Goal: Information Seeking & Learning: Learn about a topic

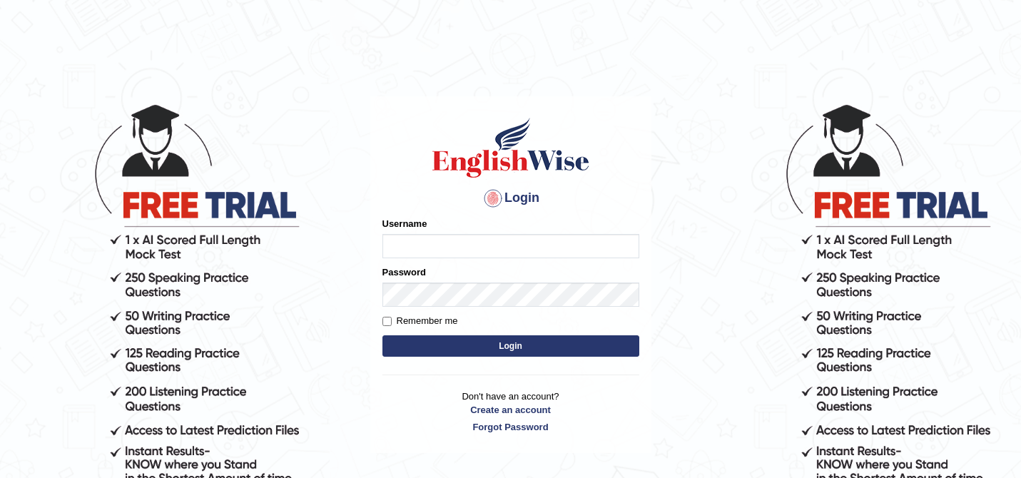
type input "Dikshya"
click at [382, 335] on button "Login" at bounding box center [510, 345] width 257 height 21
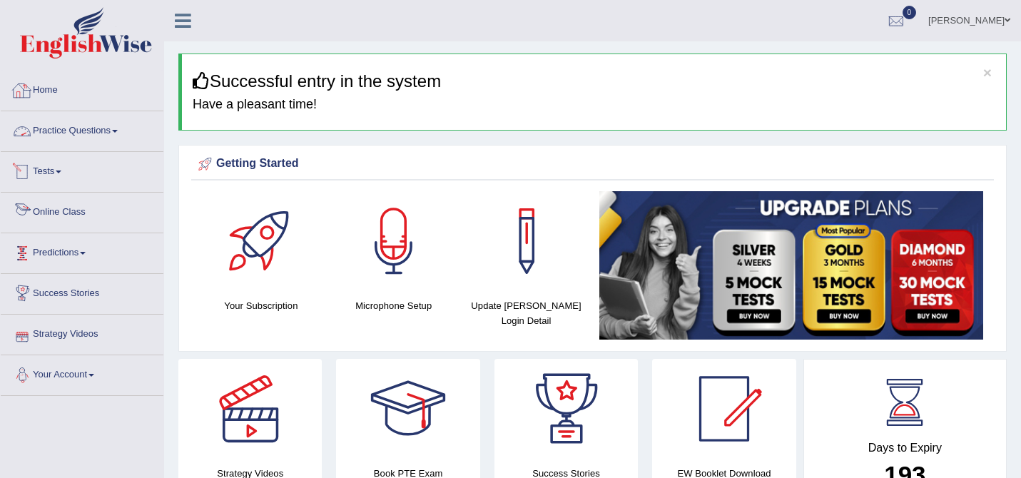
click at [113, 121] on link "Practice Questions" at bounding box center [82, 129] width 163 height 36
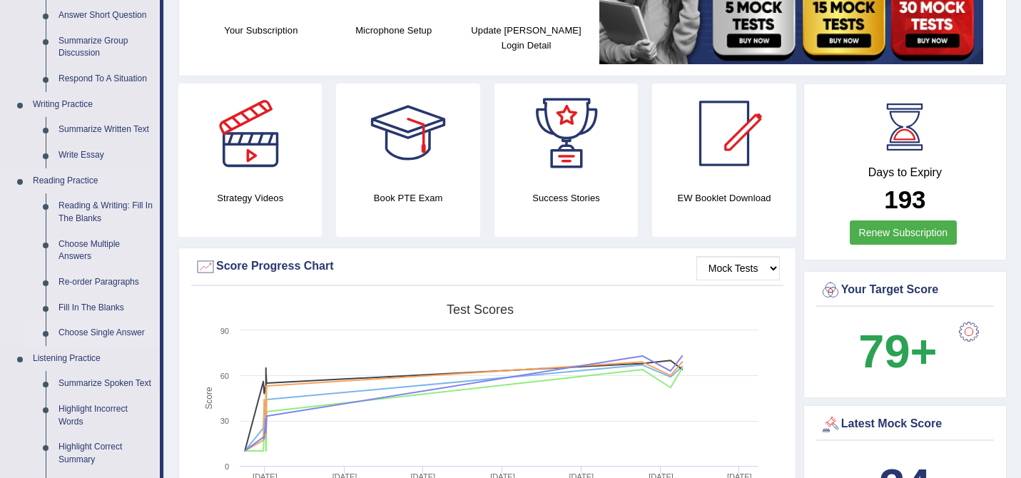
scroll to position [224, 0]
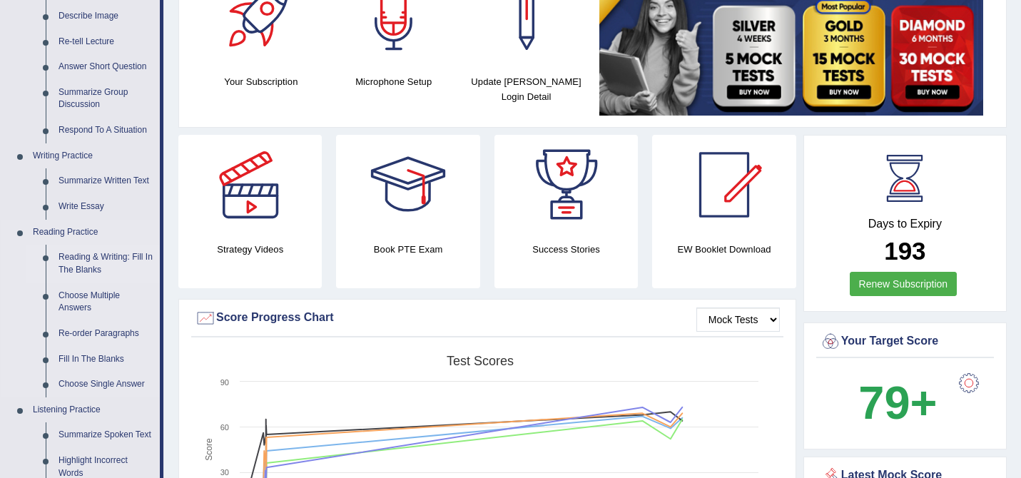
click at [97, 265] on link "Reading & Writing: Fill In The Blanks" at bounding box center [106, 264] width 108 height 38
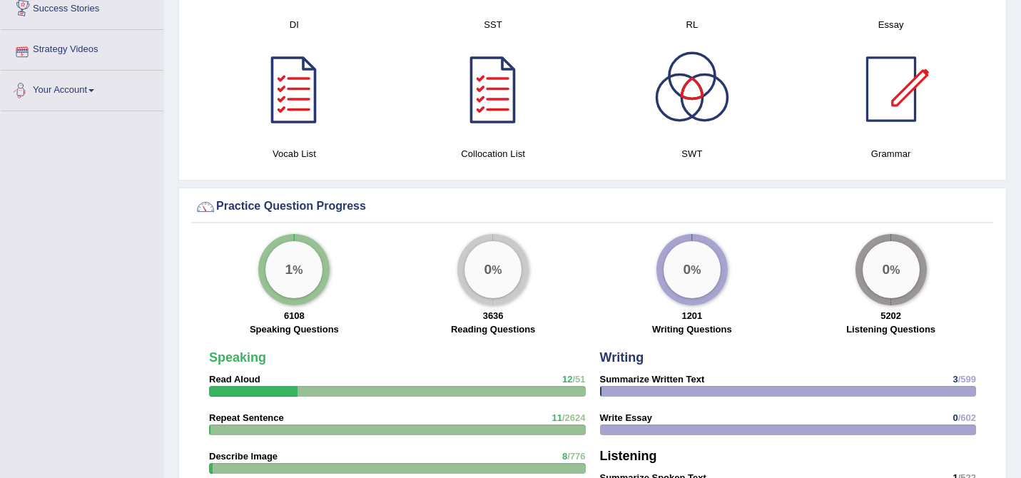
scroll to position [885, 0]
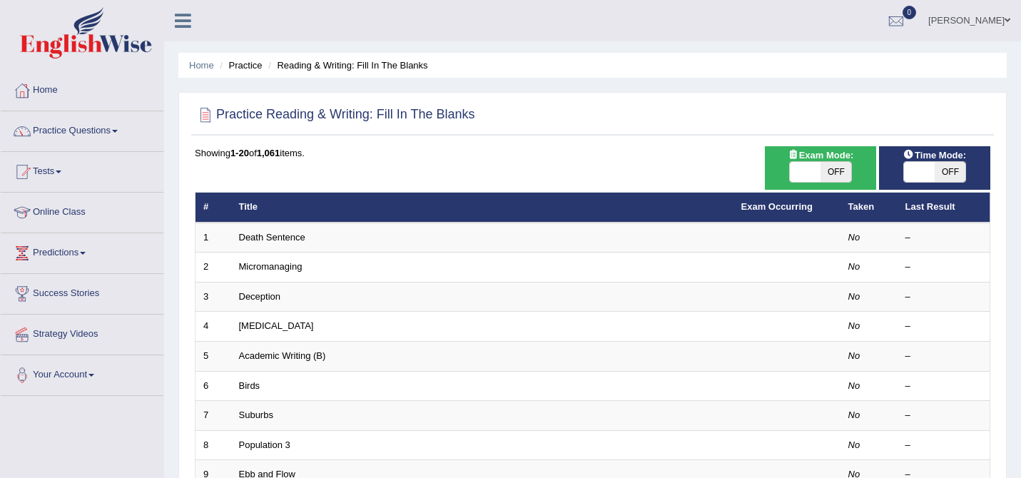
click at [817, 172] on span at bounding box center [805, 172] width 31 height 20
checkbox input "true"
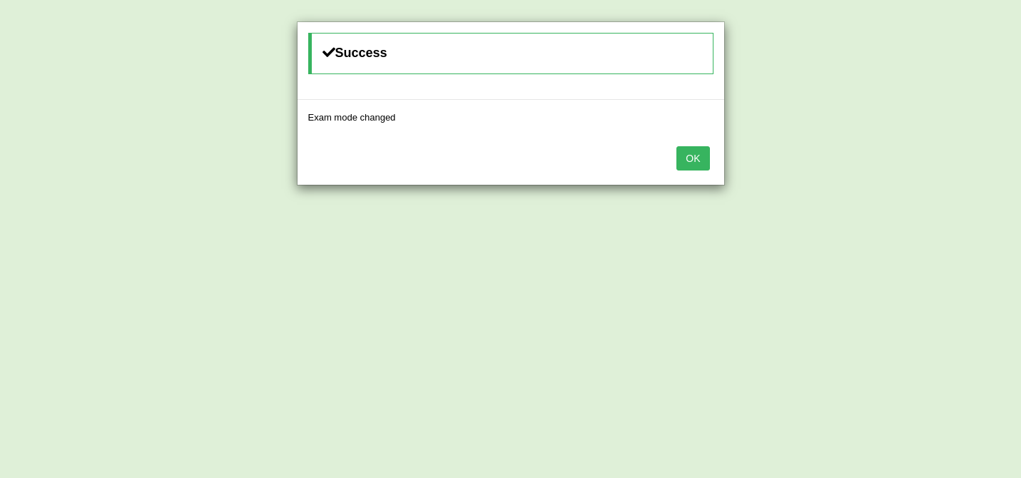
click at [694, 156] on button "OK" at bounding box center [692, 158] width 33 height 24
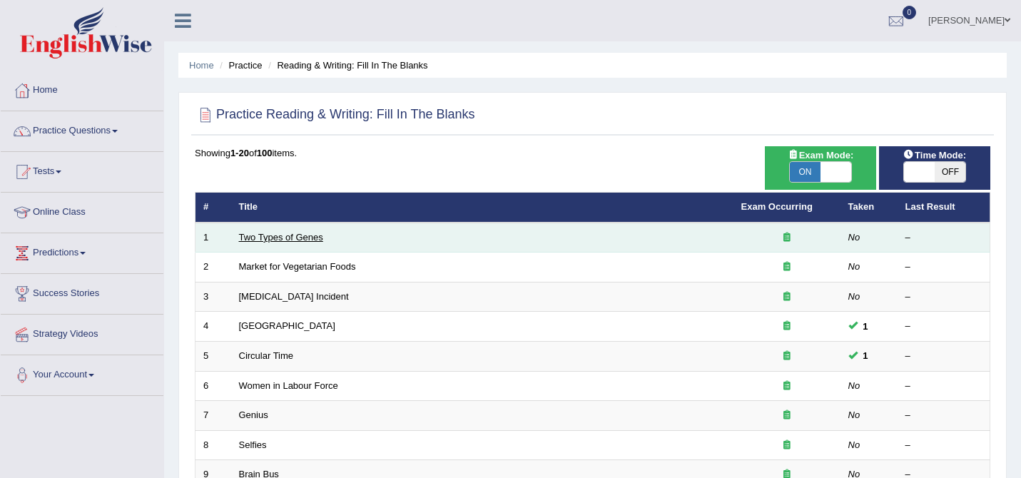
click at [290, 242] on link "Two Types of Genes" at bounding box center [281, 237] width 84 height 11
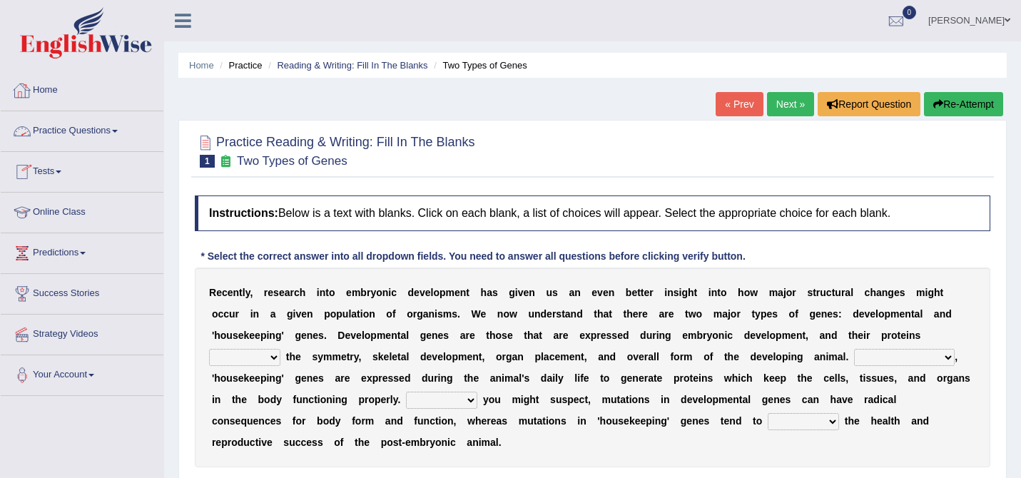
click at [102, 146] on link "Practice Questions" at bounding box center [82, 129] width 163 height 36
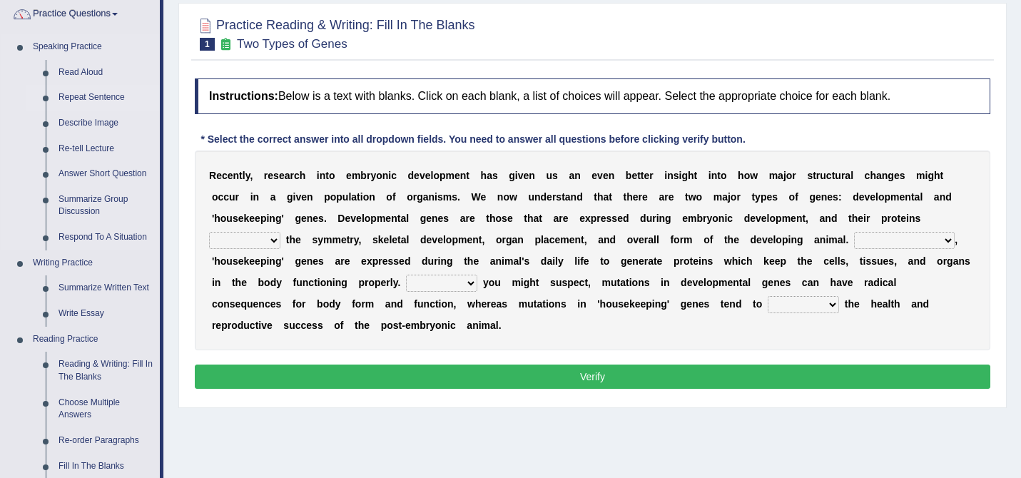
scroll to position [98, 0]
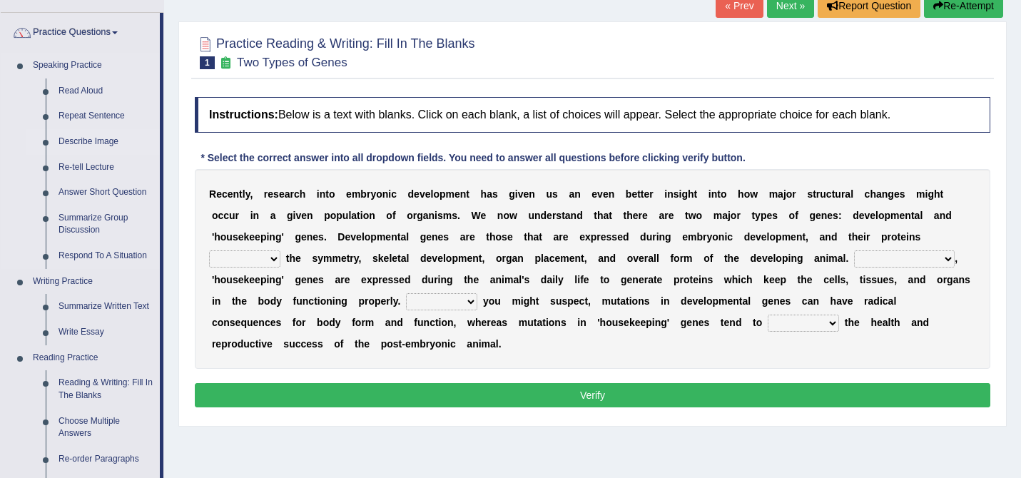
click at [92, 139] on link "Describe Image" at bounding box center [106, 142] width 108 height 26
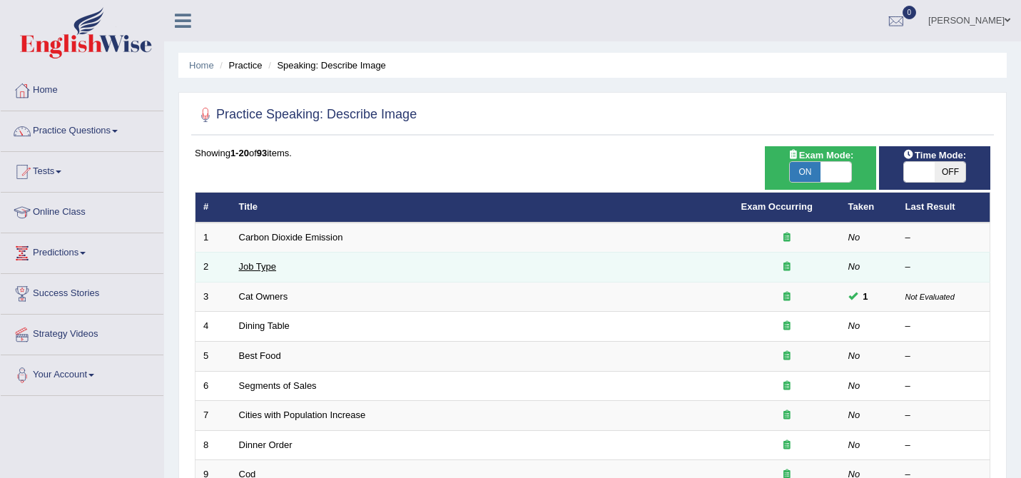
click at [264, 266] on link "Job Type" at bounding box center [258, 266] width 38 height 11
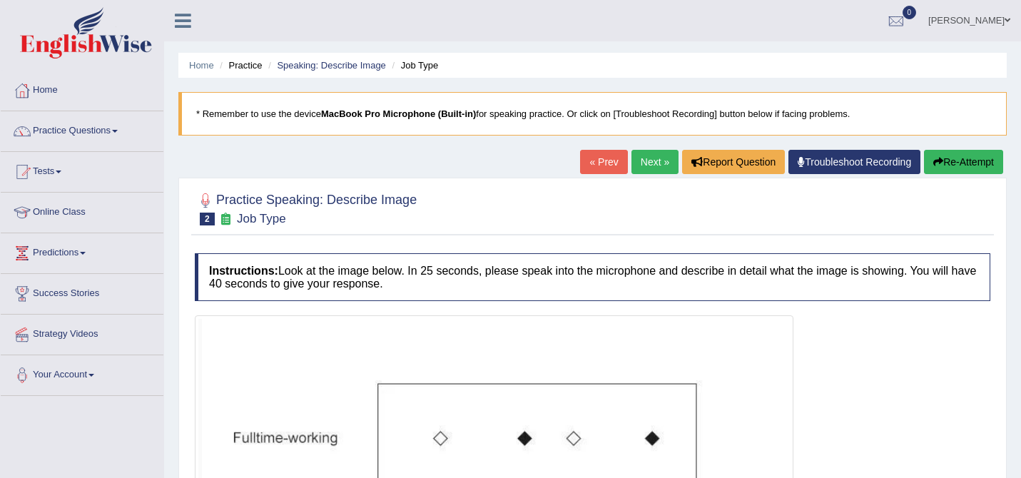
click at [641, 165] on link "Next »" at bounding box center [654, 162] width 47 height 24
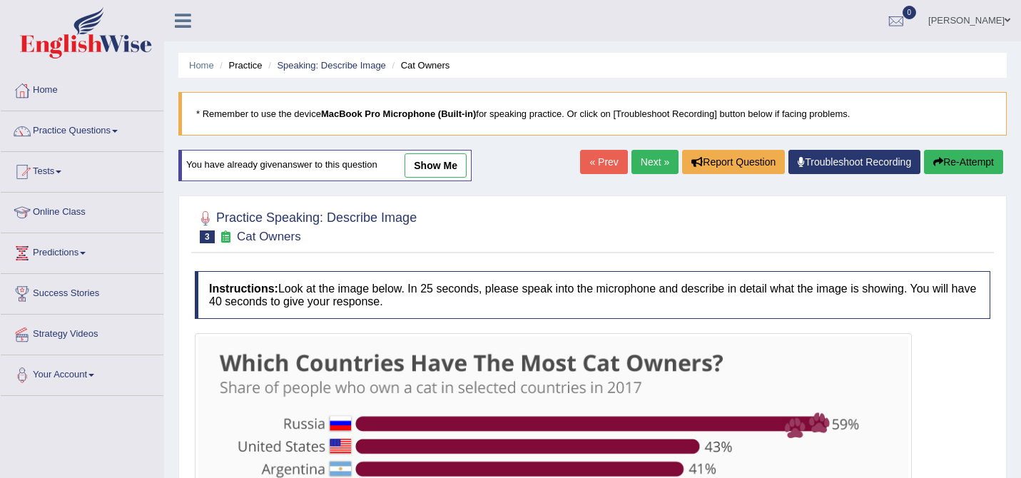
click at [655, 169] on link "Next »" at bounding box center [654, 162] width 47 height 24
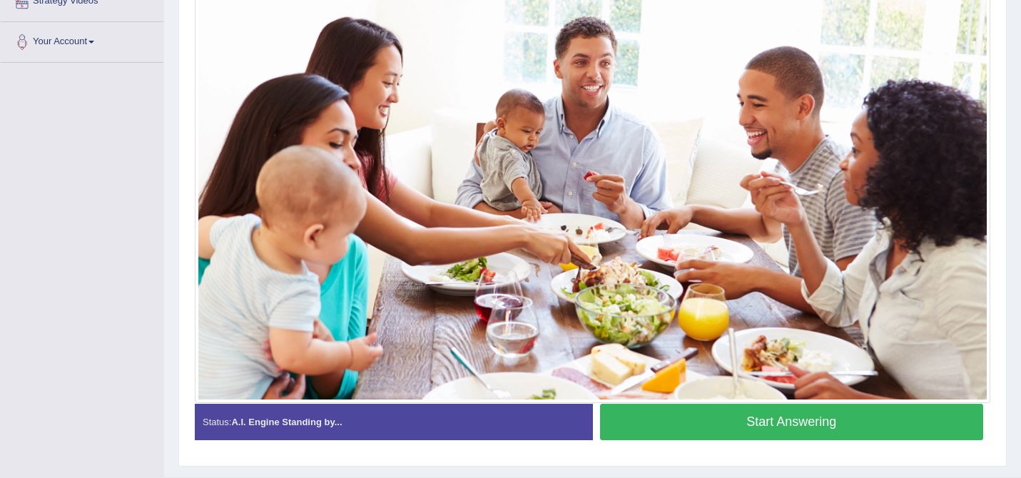
scroll to position [368, 0]
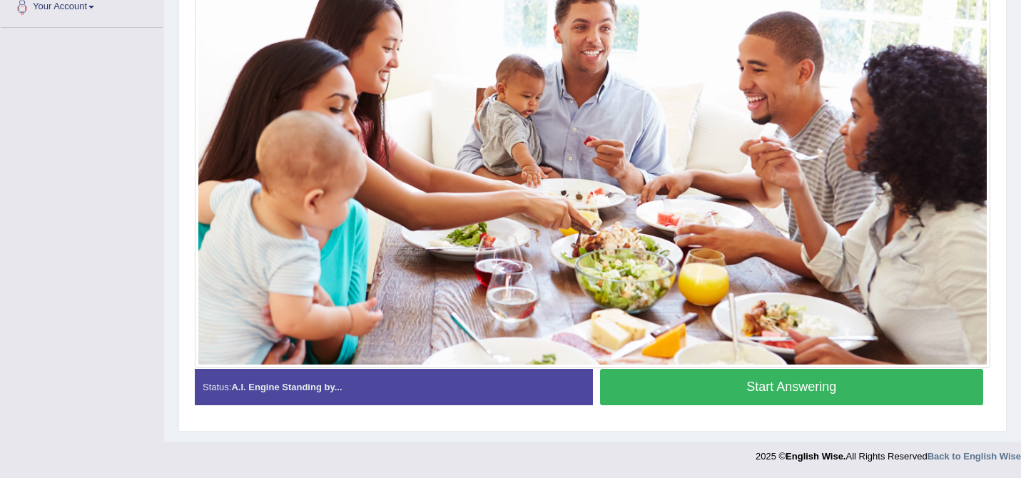
click at [694, 380] on button "Start Answering" at bounding box center [792, 387] width 384 height 36
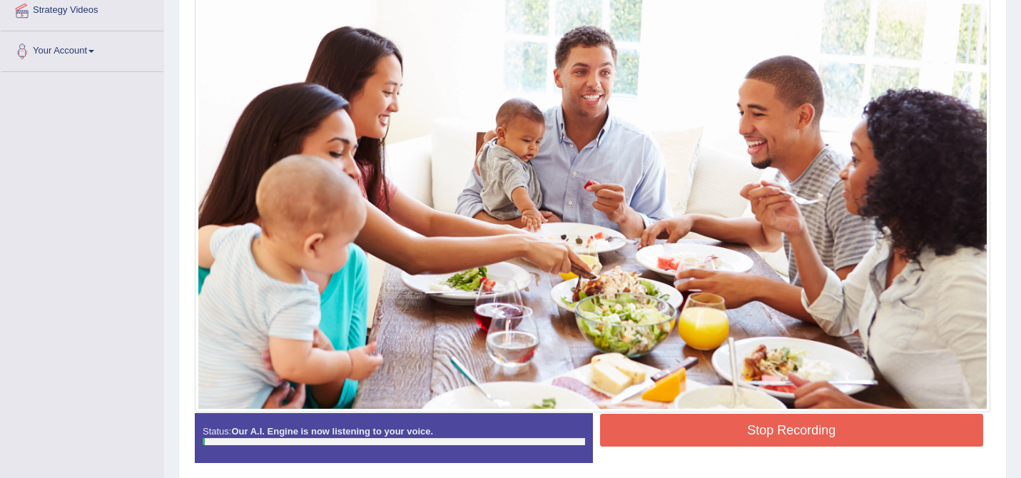
scroll to position [308, 0]
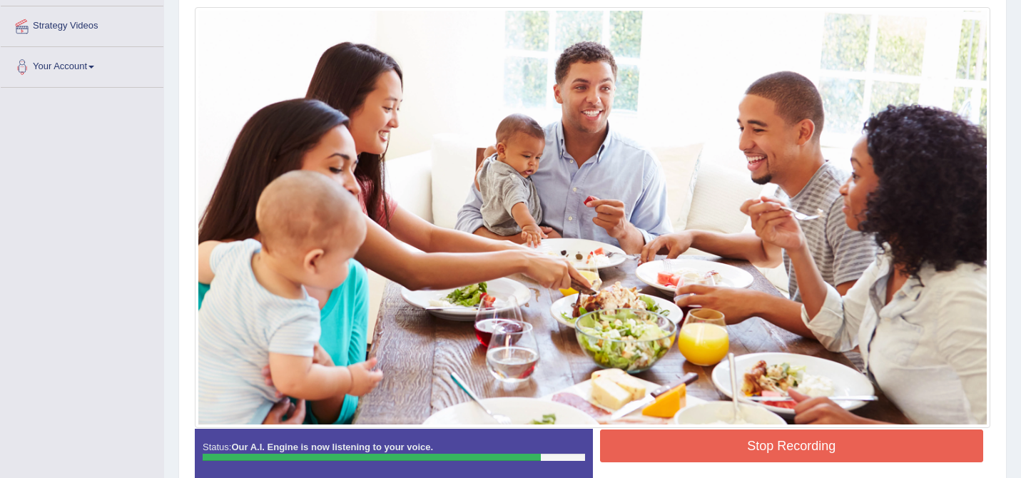
click at [690, 449] on button "Stop Recording" at bounding box center [792, 446] width 384 height 33
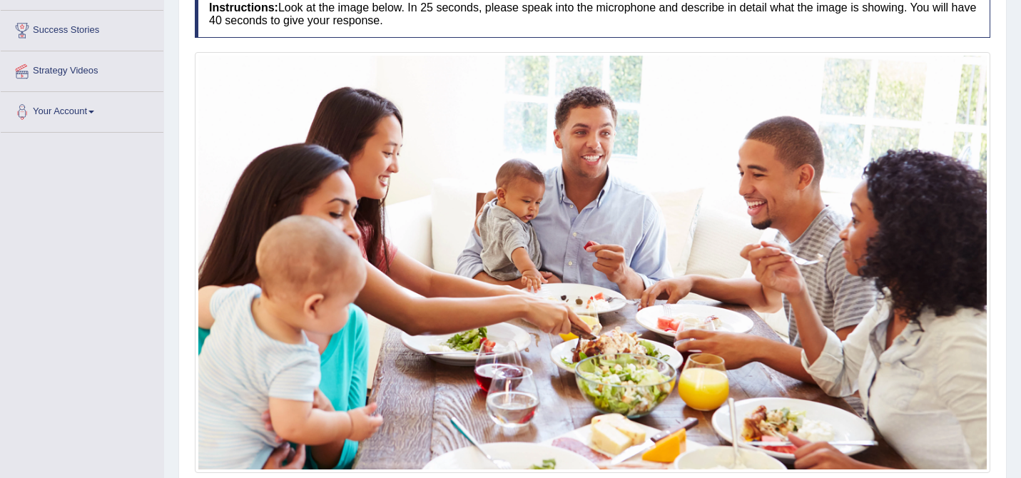
scroll to position [142, 0]
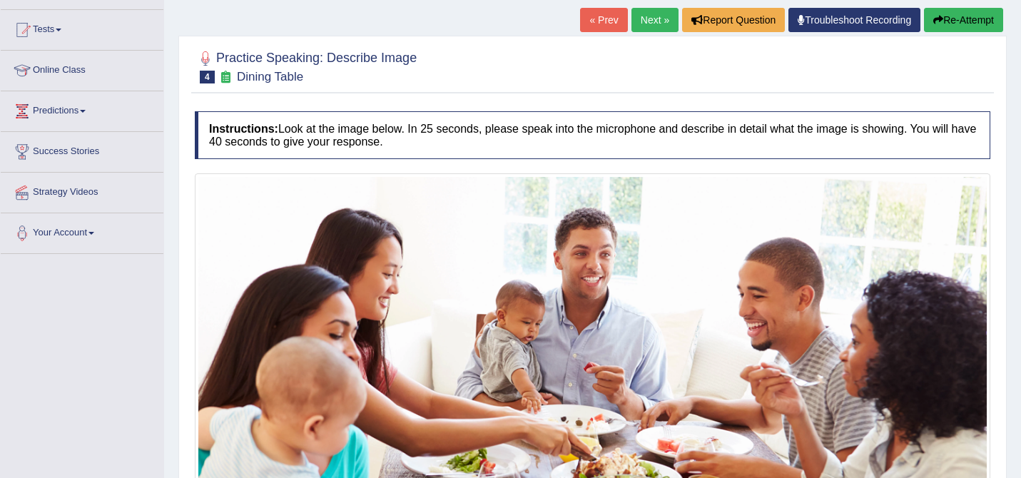
click at [657, 15] on link "Next »" at bounding box center [654, 20] width 47 height 24
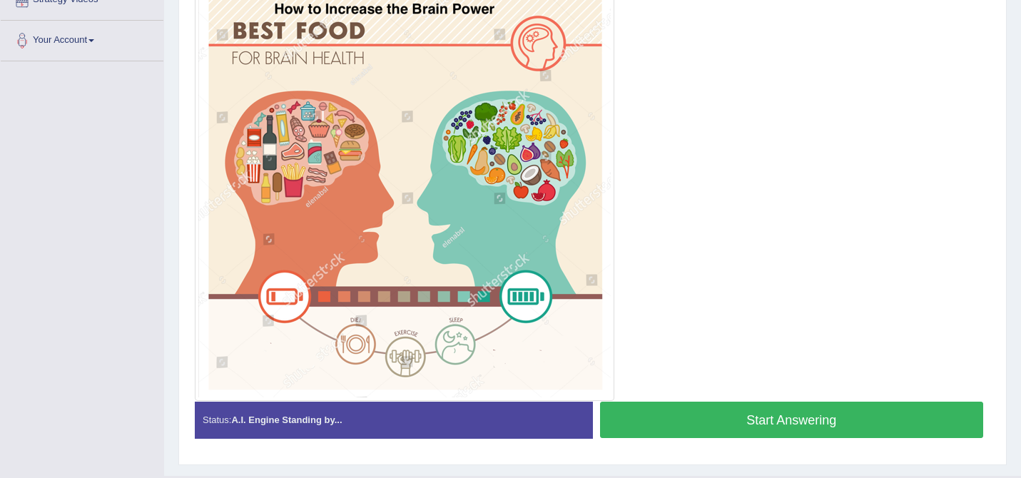
scroll to position [335, 0]
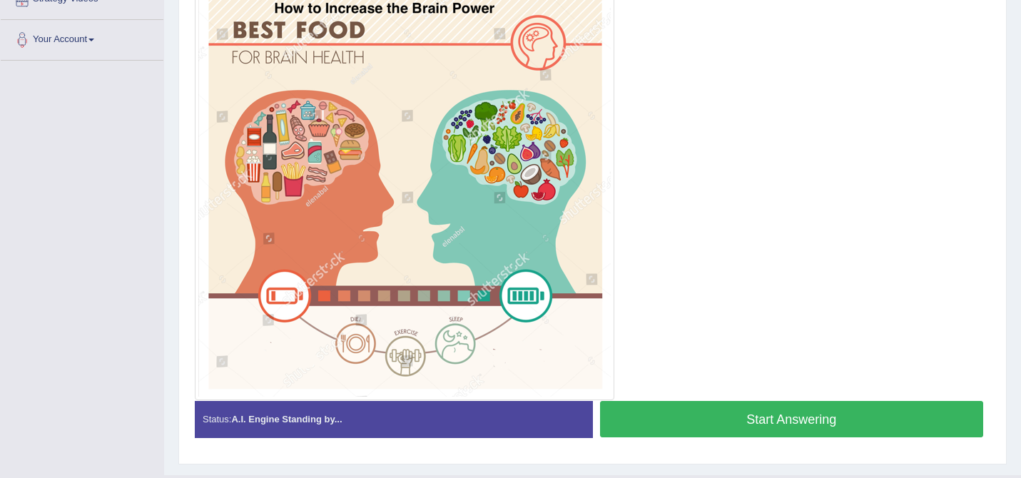
click at [657, 402] on button "Start Answering" at bounding box center [792, 419] width 384 height 36
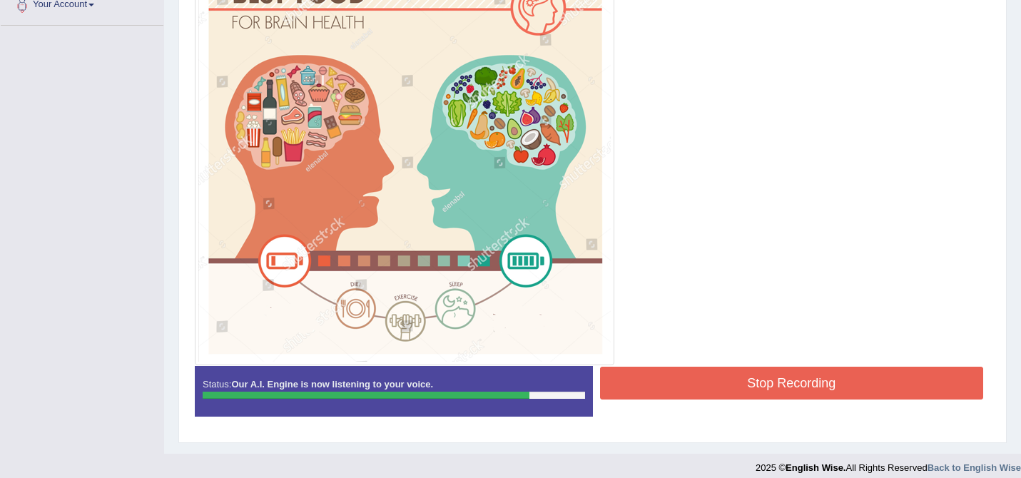
scroll to position [371, 0]
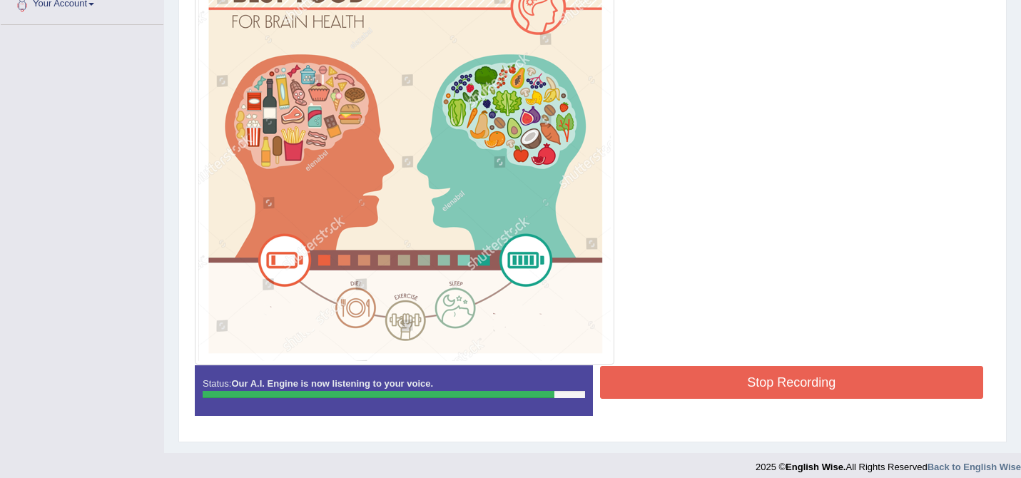
click at [706, 394] on button "Stop Recording" at bounding box center [792, 382] width 384 height 33
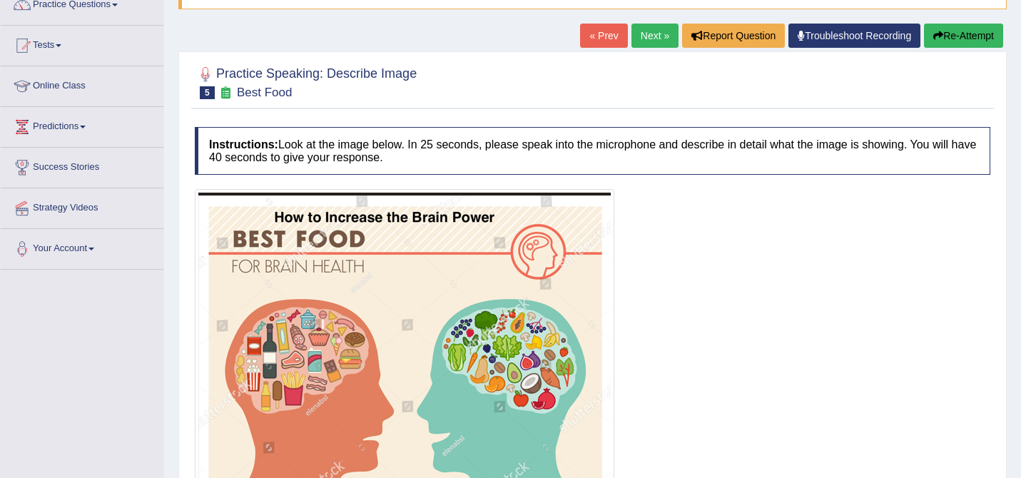
scroll to position [0, 0]
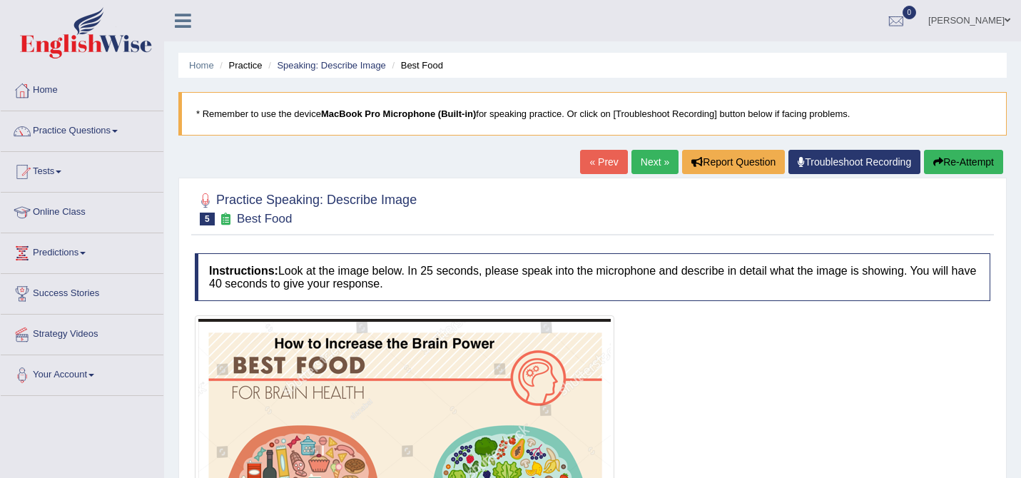
click at [649, 163] on link "Next »" at bounding box center [654, 162] width 47 height 24
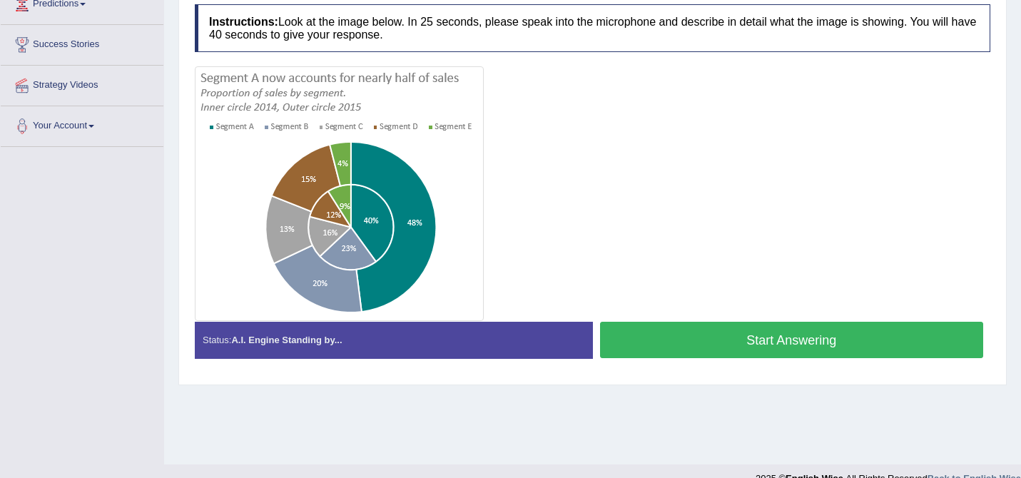
scroll to position [250, 0]
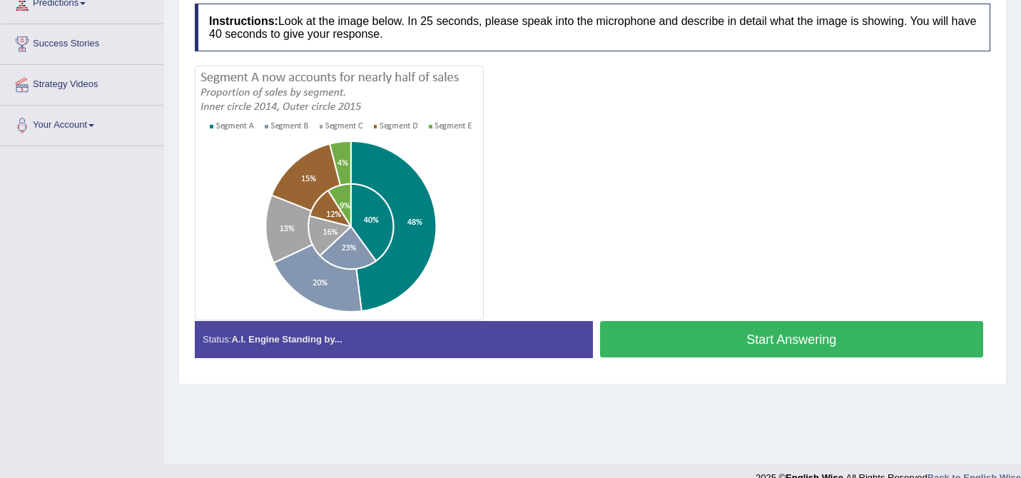
click at [704, 332] on button "Start Answering" at bounding box center [792, 339] width 384 height 36
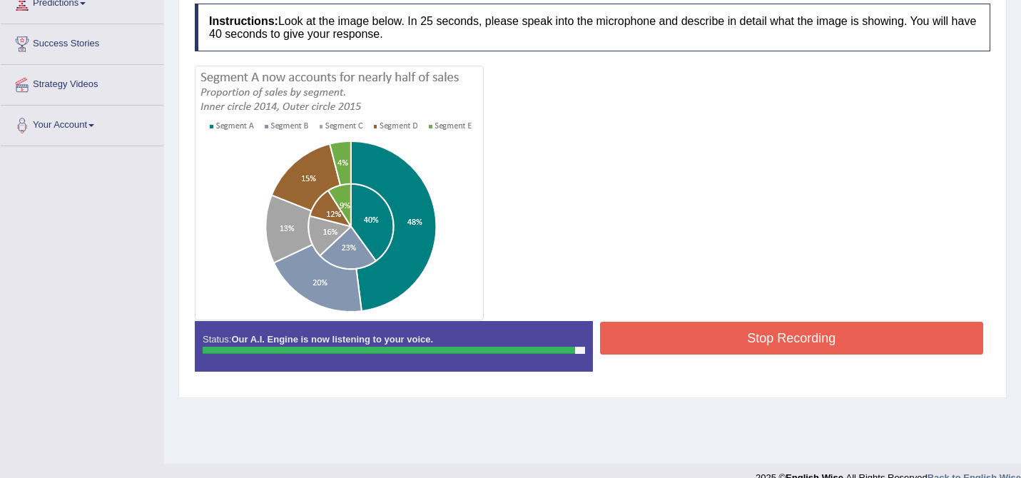
click at [691, 347] on button "Stop Recording" at bounding box center [792, 338] width 384 height 33
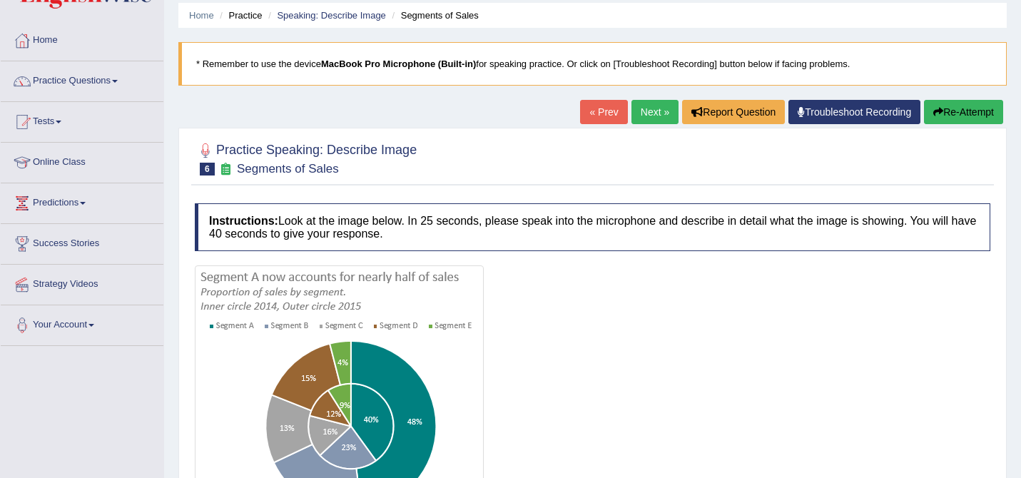
scroll to position [0, 0]
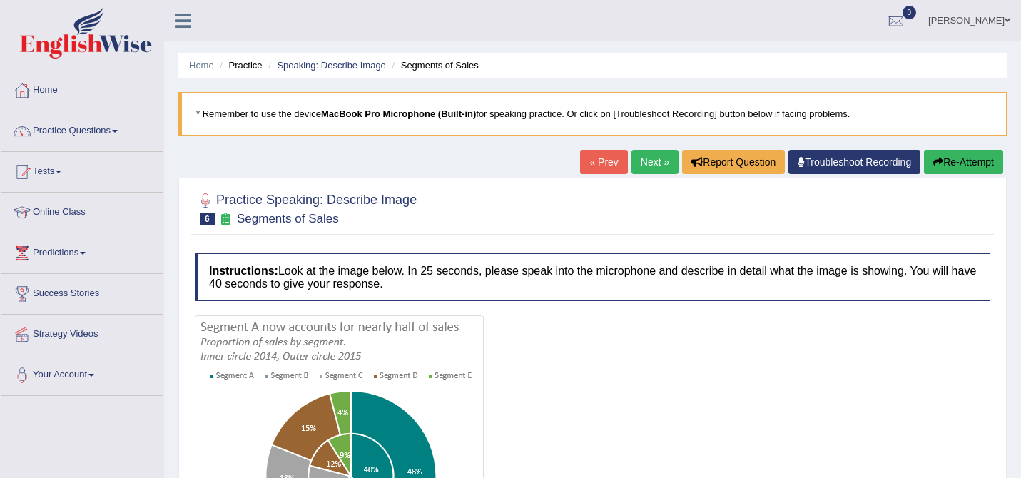
click at [651, 160] on link "Next »" at bounding box center [654, 162] width 47 height 24
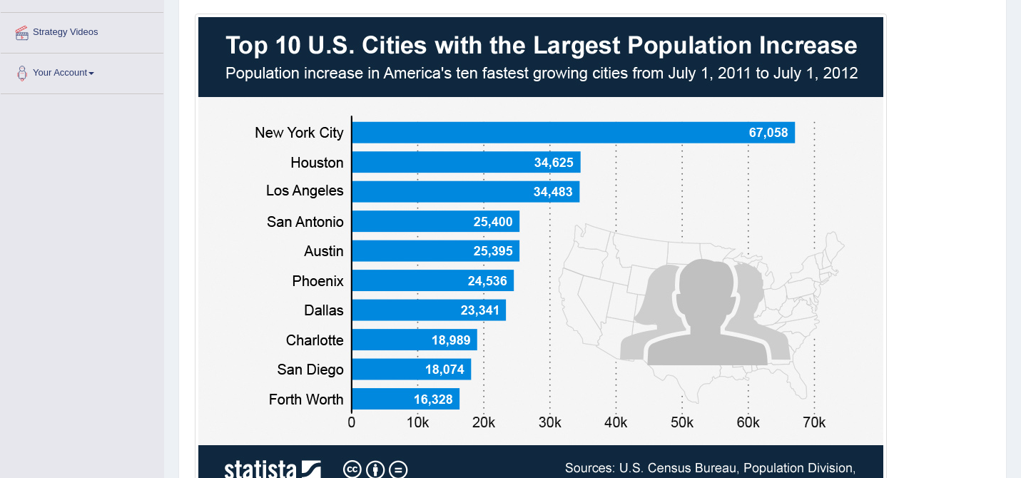
scroll to position [303, 0]
